Goal: Information Seeking & Learning: Learn about a topic

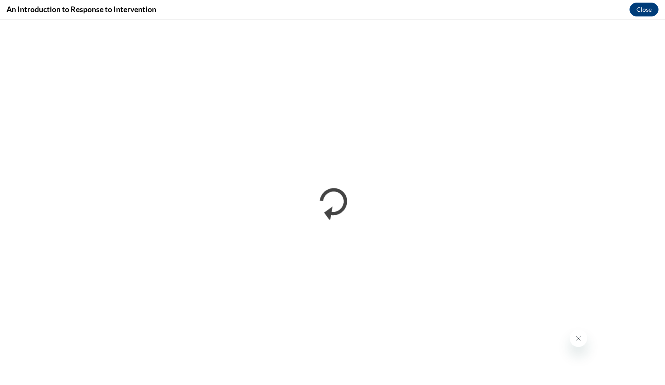
click at [581, 341] on button "Close message from company" at bounding box center [577, 337] width 17 height 17
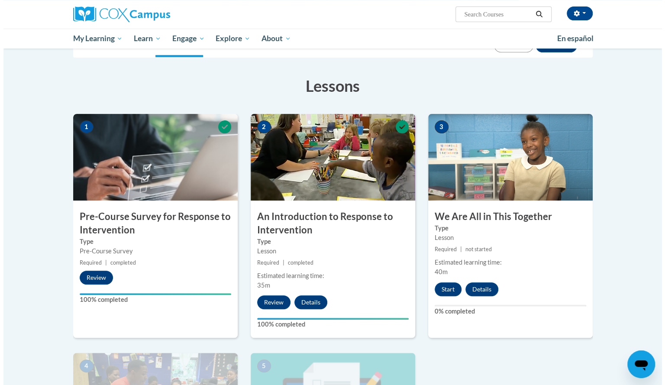
scroll to position [114, 0]
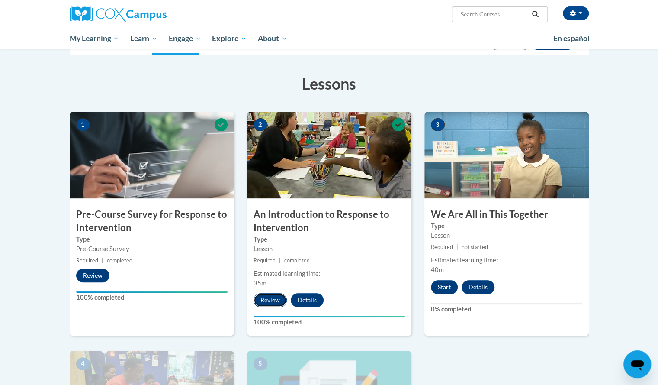
click at [263, 299] on button "Review" at bounding box center [270, 300] width 33 height 14
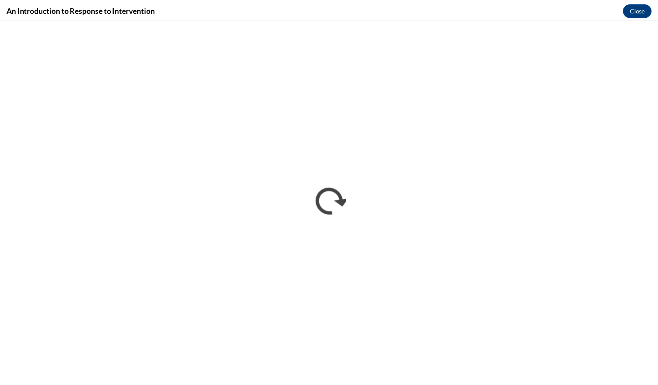
scroll to position [0, 0]
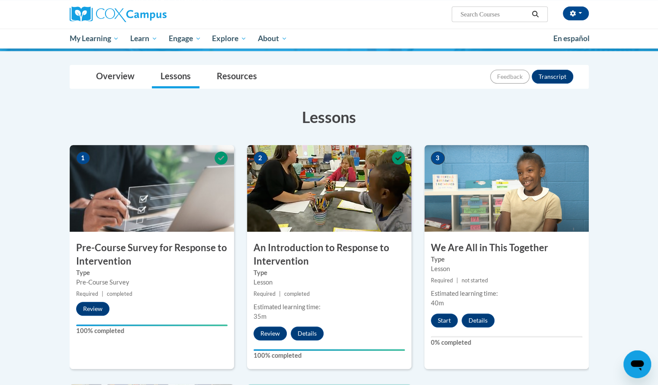
scroll to position [81, 0]
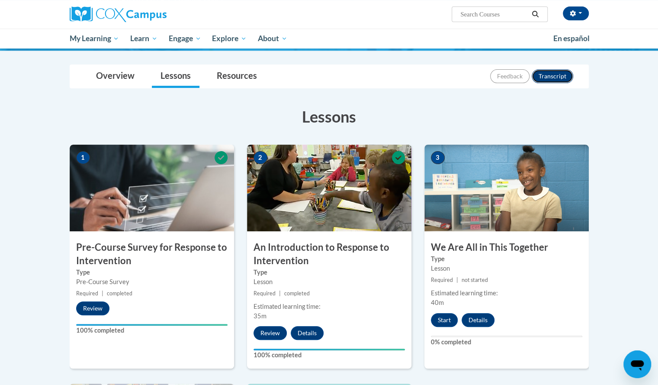
click at [554, 79] on button "Transcript" at bounding box center [553, 76] width 42 height 14
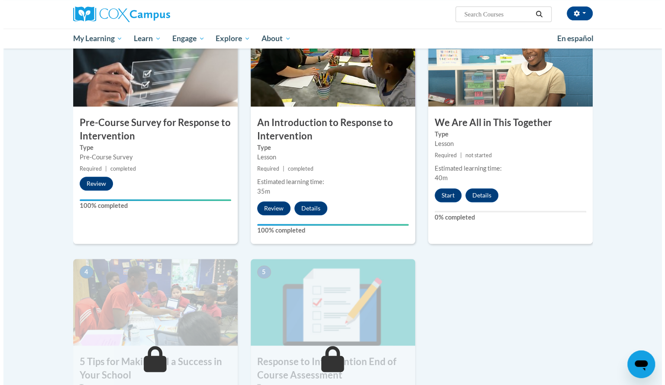
scroll to position [206, 0]
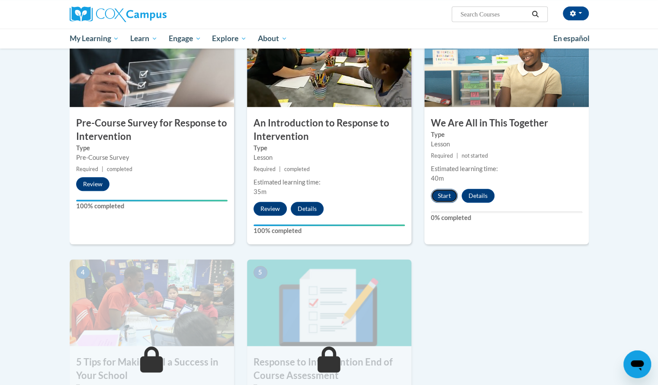
click at [444, 194] on button "Start" at bounding box center [444, 196] width 27 height 14
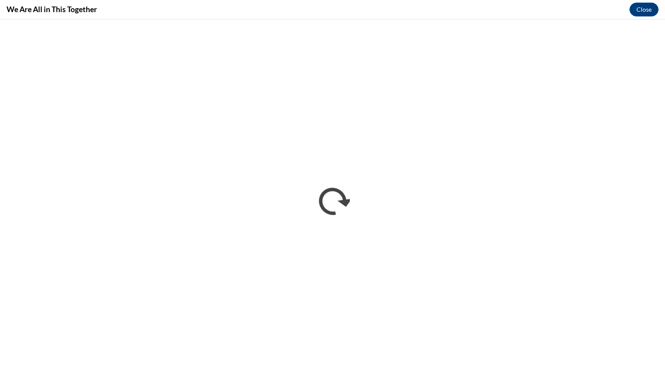
scroll to position [0, 0]
